Goal: Find specific page/section: Find specific page/section

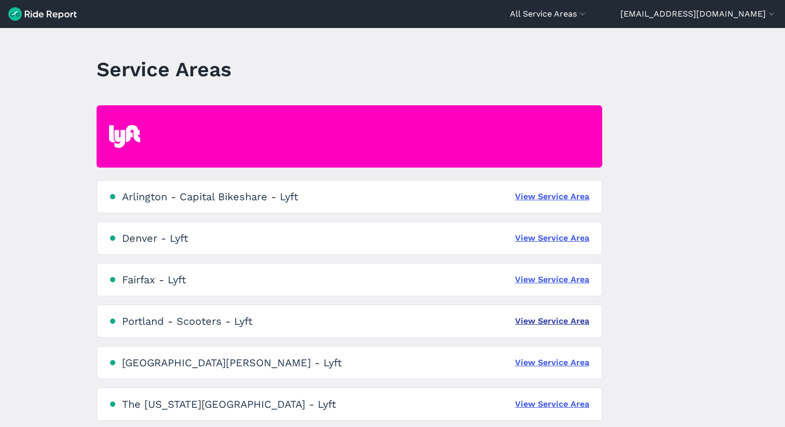
click at [548, 320] on link "View Service Area" at bounding box center [552, 321] width 74 height 12
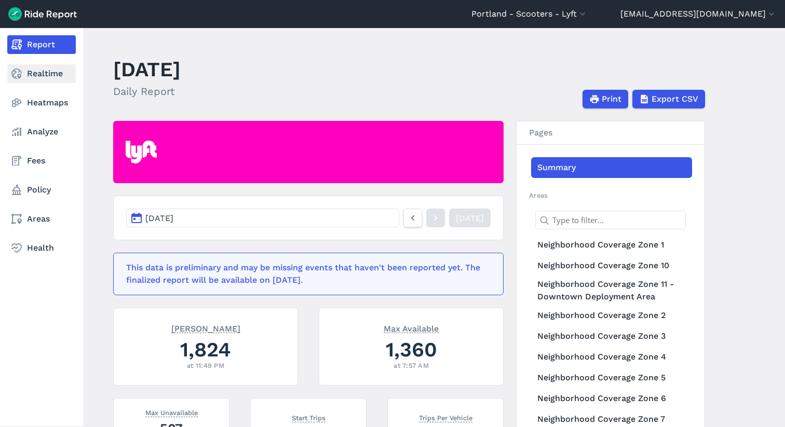
click at [34, 74] on link "Realtime" at bounding box center [41, 73] width 69 height 19
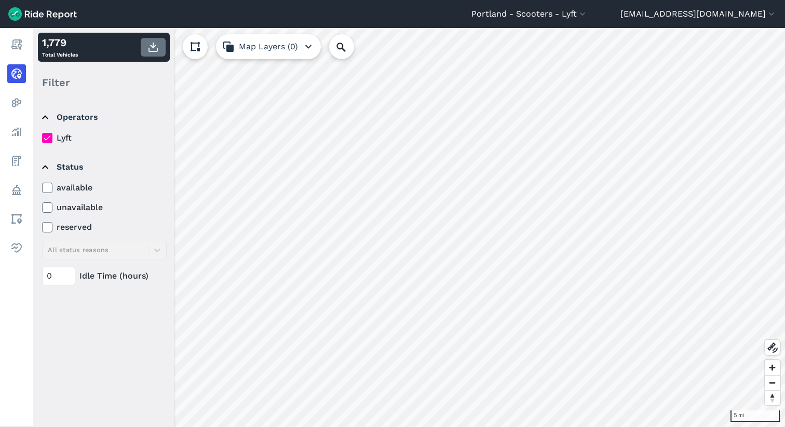
click at [152, 45] on icon "button" at bounding box center [153, 47] width 12 height 12
